Goal: Find specific page/section

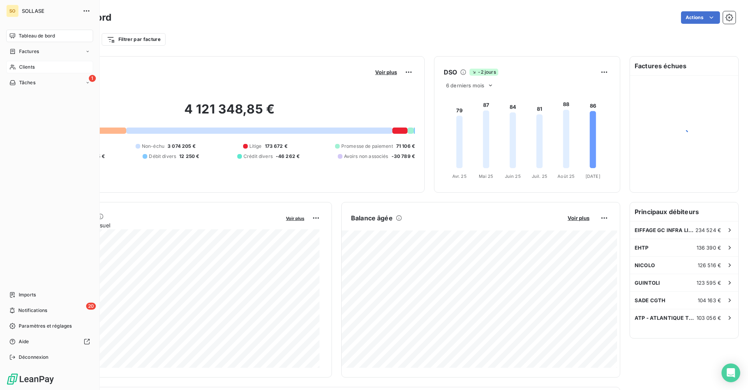
click at [51, 65] on div "Clients" at bounding box center [49, 67] width 87 height 12
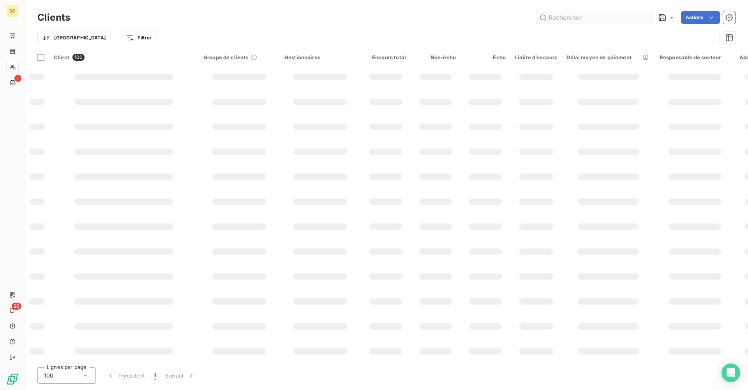
click at [600, 21] on input "text" at bounding box center [594, 17] width 117 height 12
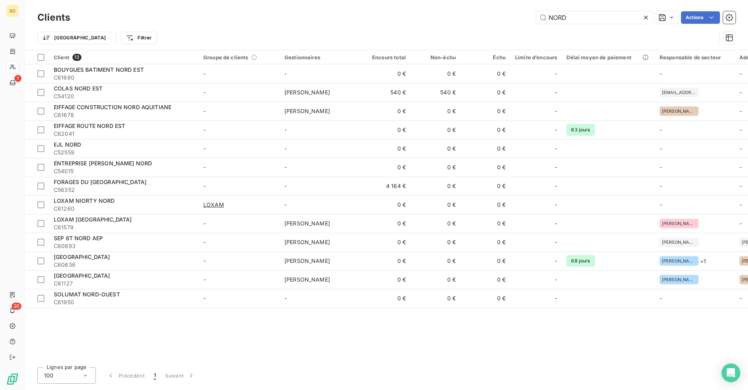
type input "NORD"
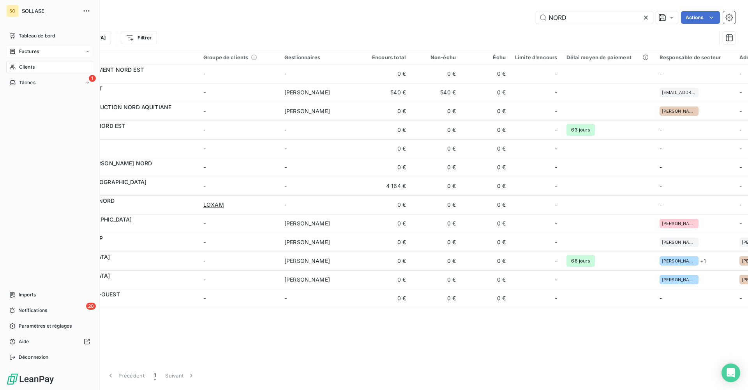
click at [26, 55] on div "Factures" at bounding box center [49, 51] width 87 height 12
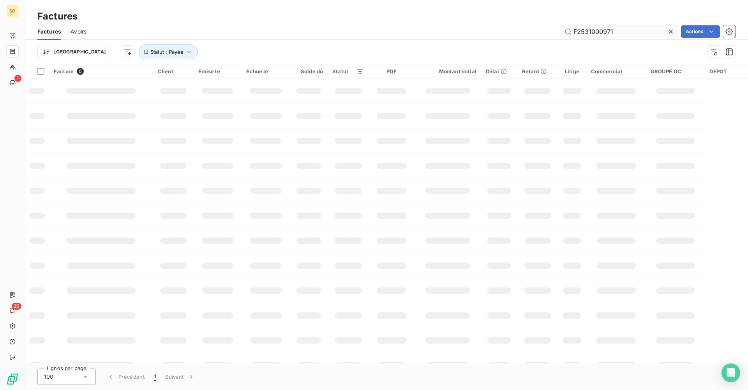
click at [628, 31] on input "F2531000971" at bounding box center [619, 31] width 117 height 12
type input "F"
click at [511, 36] on div "f25100916 Actions" at bounding box center [416, 31] width 640 height 12
click at [577, 32] on input "f25100916" at bounding box center [619, 31] width 117 height 12
click at [589, 30] on input "f25100916" at bounding box center [619, 31] width 117 height 12
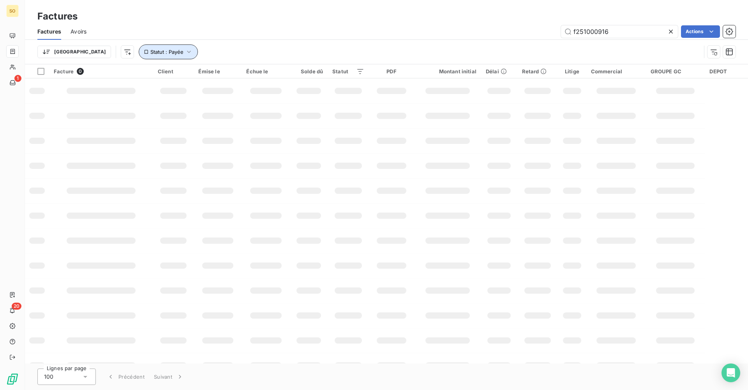
click at [185, 51] on icon "button" at bounding box center [189, 52] width 8 height 8
click at [156, 88] on button "Supprimer le filtre" at bounding box center [201, 93] width 206 height 17
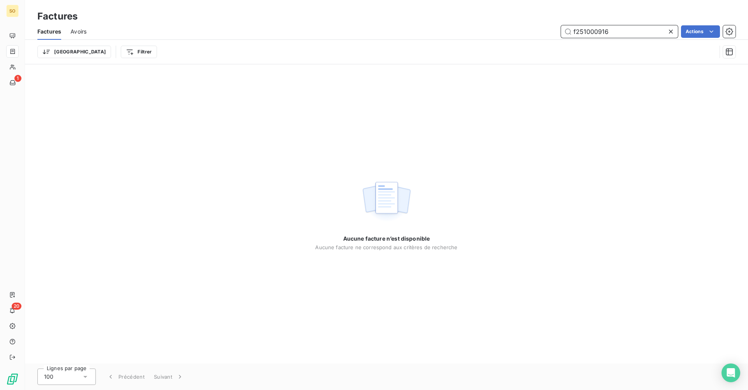
click at [648, 30] on input "f251000916" at bounding box center [619, 31] width 117 height 12
click at [592, 33] on input "f251000916" at bounding box center [619, 31] width 117 height 12
click at [615, 33] on input "f251000916" at bounding box center [619, 31] width 117 height 12
click at [589, 30] on input "f251000916" at bounding box center [619, 31] width 117 height 12
click at [584, 28] on input "f251000916" at bounding box center [619, 31] width 117 height 12
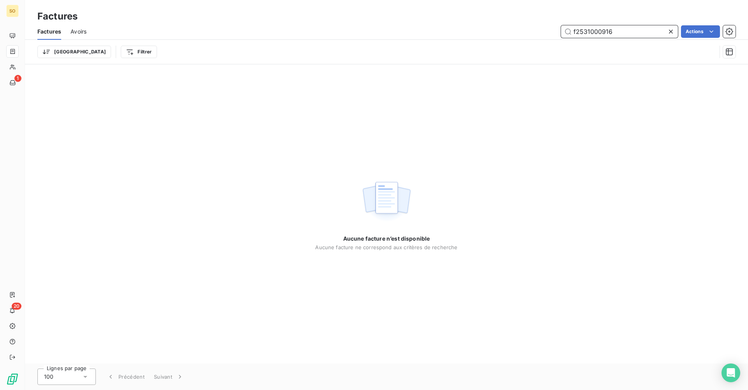
type input "f2531000916"
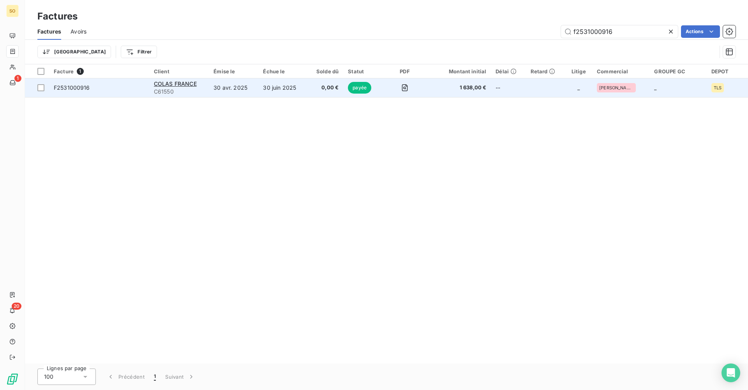
click at [432, 94] on td "1 638,00 €" at bounding box center [459, 87] width 64 height 19
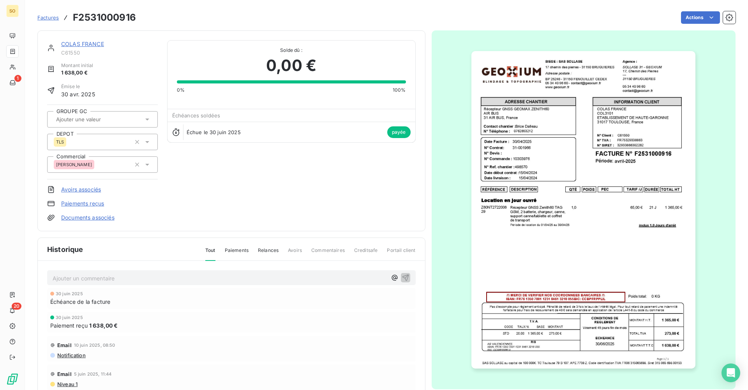
click at [510, 257] on img "button" at bounding box center [584, 209] width 224 height 317
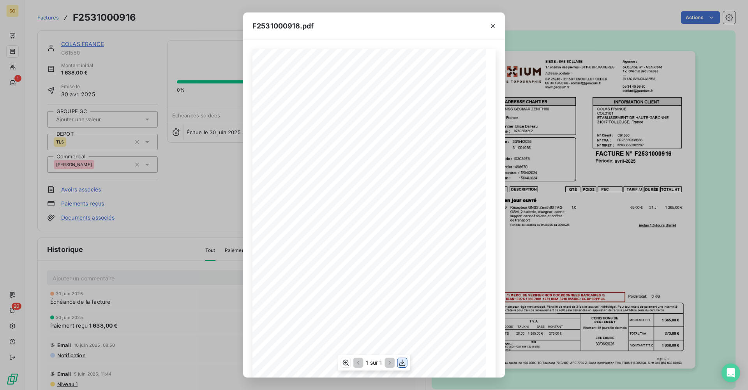
click at [401, 360] on icon "button" at bounding box center [403, 363] width 8 height 8
click at [209, 228] on div "F2531000916.pdf QTÉ RÉFÉRENCE TOTAL HT PEC POIDS TARIF /J DURÉE DESCRIPTION Loc…" at bounding box center [374, 195] width 748 height 390
